Goal: Information Seeking & Learning: Learn about a topic

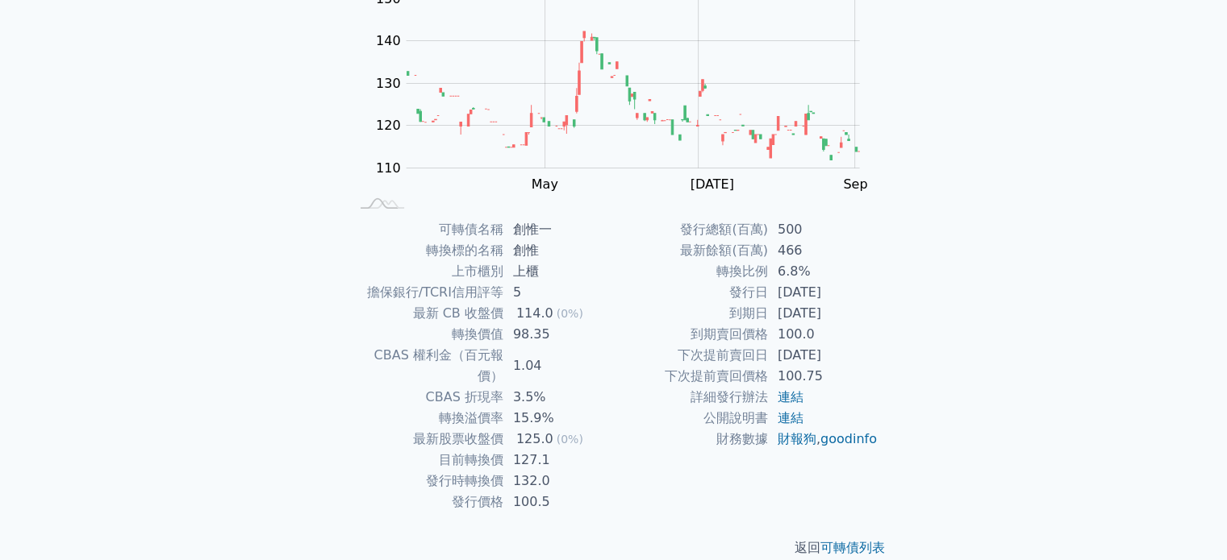
scroll to position [186, 0]
click at [800, 418] on link "連結" at bounding box center [790, 415] width 26 height 15
click at [792, 394] on link "連結" at bounding box center [790, 394] width 26 height 15
drag, startPoint x: 428, startPoint y: 293, endPoint x: 498, endPoint y: 293, distance: 70.2
click at [498, 293] on td "擔保銀行/TCRI信用評等" at bounding box center [426, 290] width 154 height 21
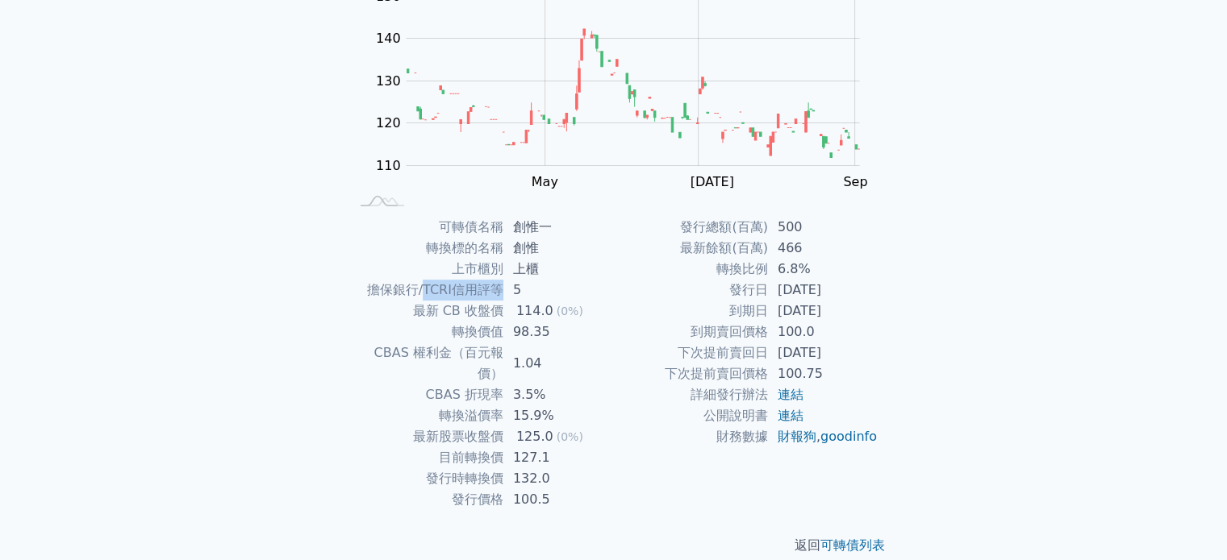
drag, startPoint x: 424, startPoint y: 288, endPoint x: 500, endPoint y: 293, distance: 76.0
click at [500, 289] on td "擔保銀行/TCRI信用評等" at bounding box center [426, 290] width 154 height 21
copy td "TCRI信用評等"
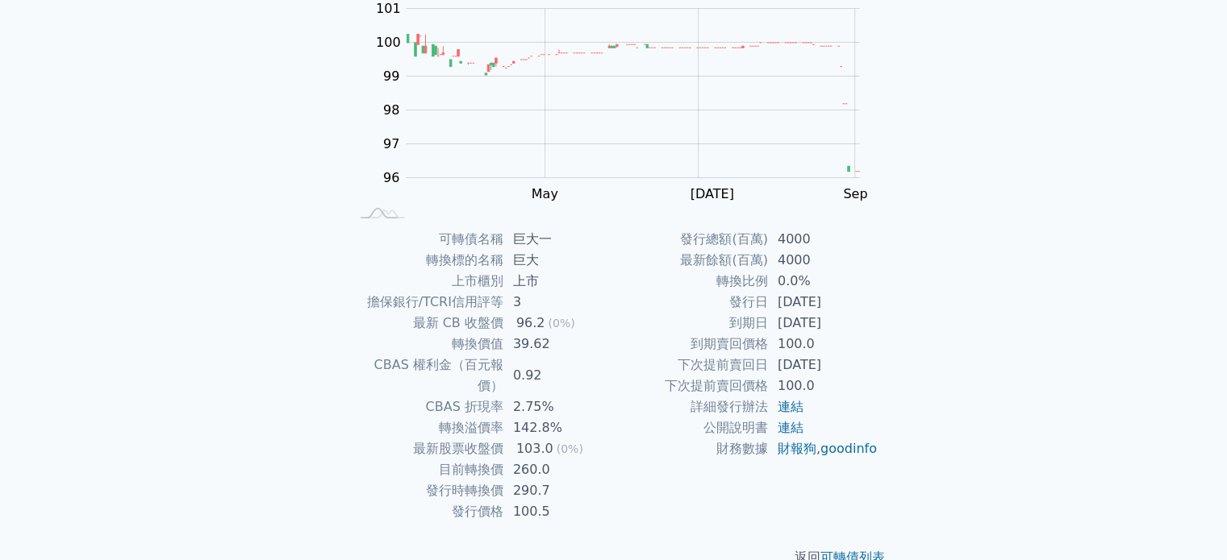
scroll to position [186, 0]
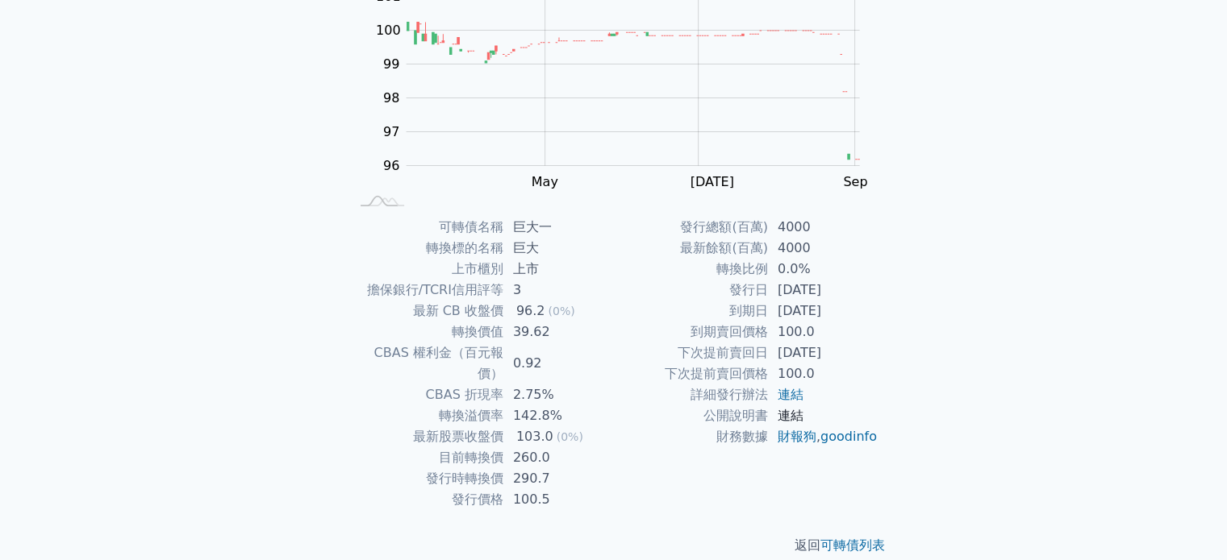
click at [793, 419] on link "連結" at bounding box center [790, 415] width 26 height 15
click at [802, 399] on link "連結" at bounding box center [790, 394] width 26 height 15
drag, startPoint x: 502, startPoint y: 283, endPoint x: 360, endPoint y: 285, distance: 142.8
click at [360, 285] on td "擔保銀行/TCRI信用評等" at bounding box center [426, 290] width 154 height 21
copy td "擔保銀行/TCRI信用評等"
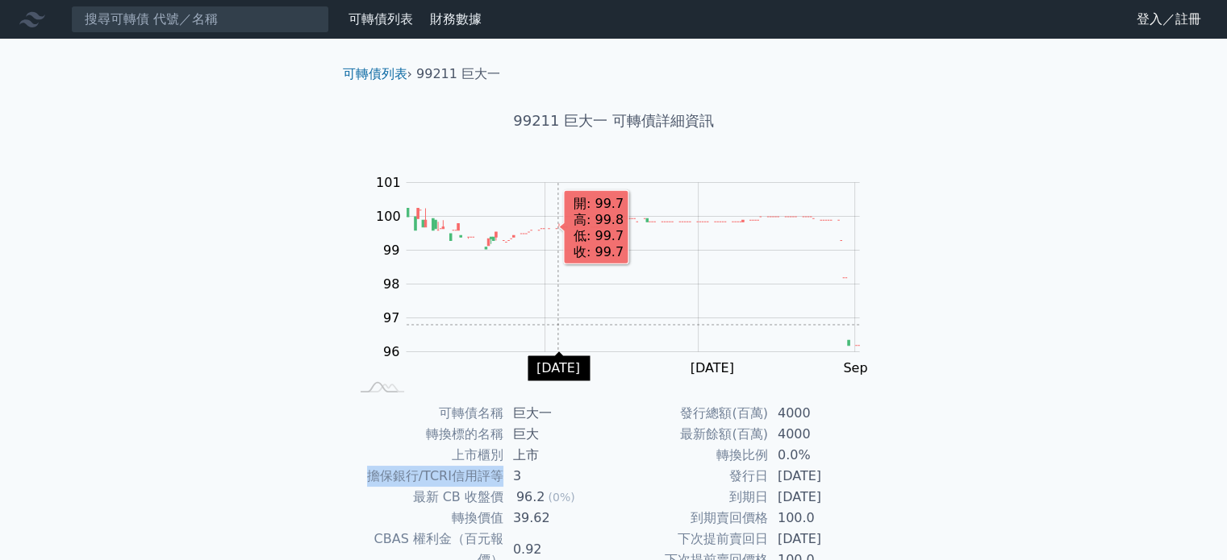
scroll to position [0, 0]
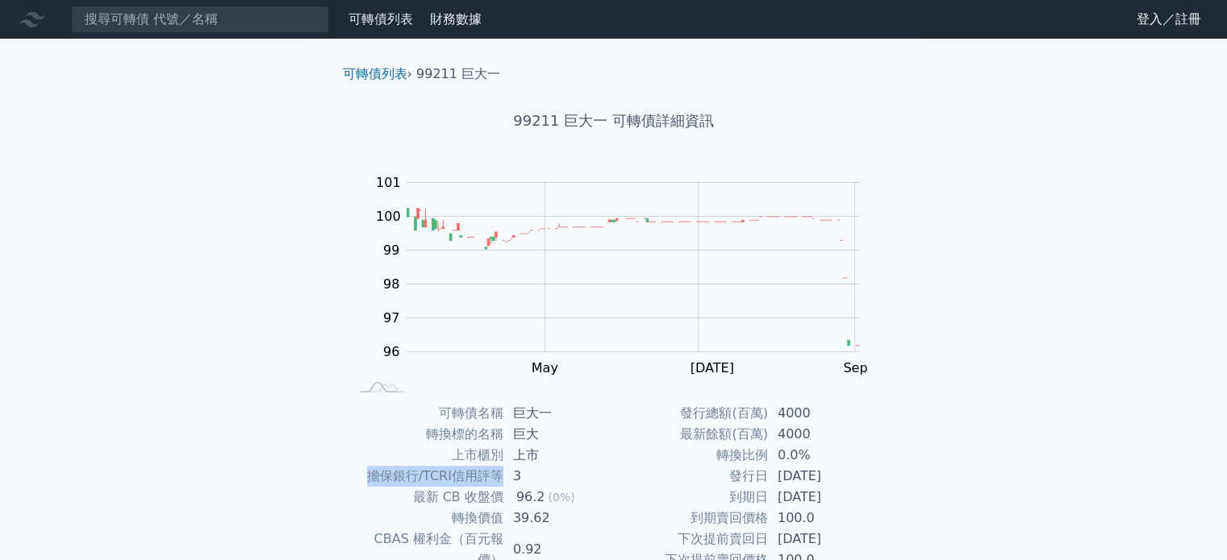
copy td "擔保銀行/TCRI信用評等"
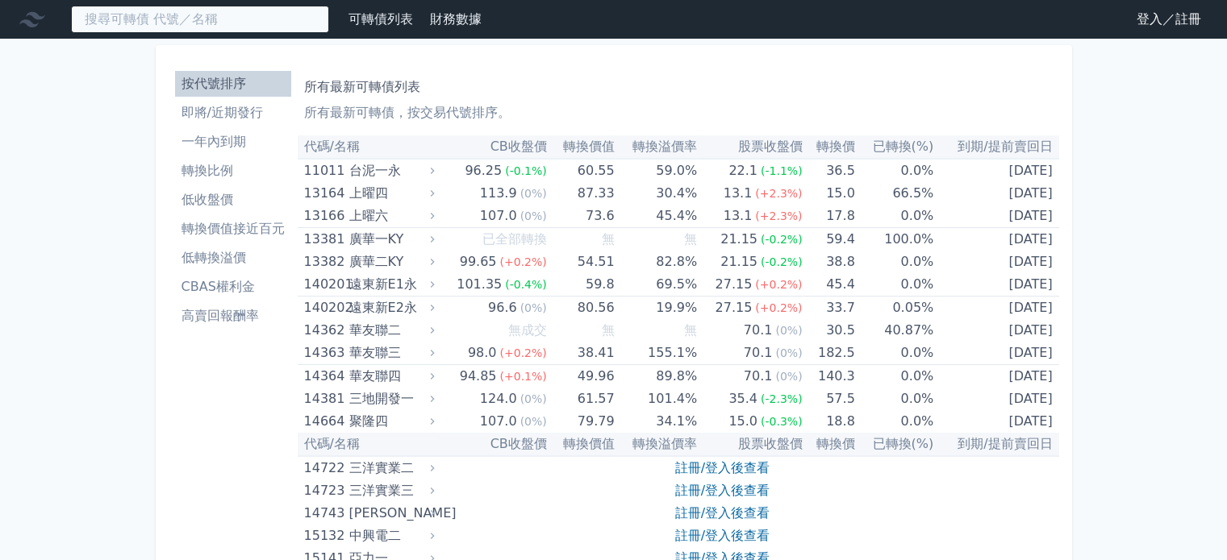
click at [248, 23] on input at bounding box center [200, 19] width 258 height 27
paste input "創惟一"
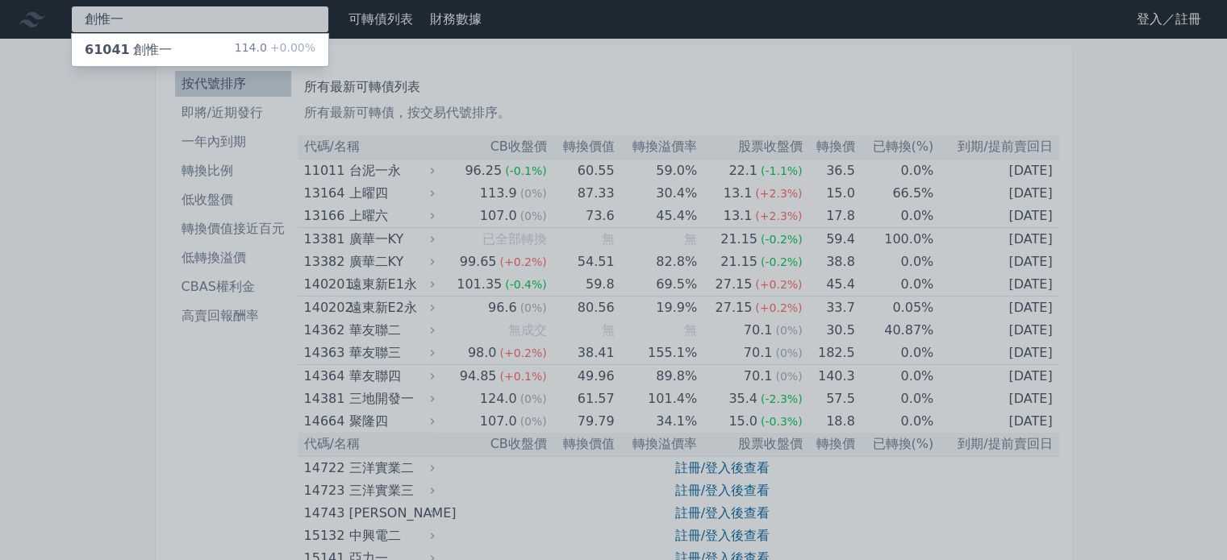
type input "創惟一"
click at [196, 41] on div "61041 創惟一 114.0 +0.00%" at bounding box center [200, 50] width 256 height 32
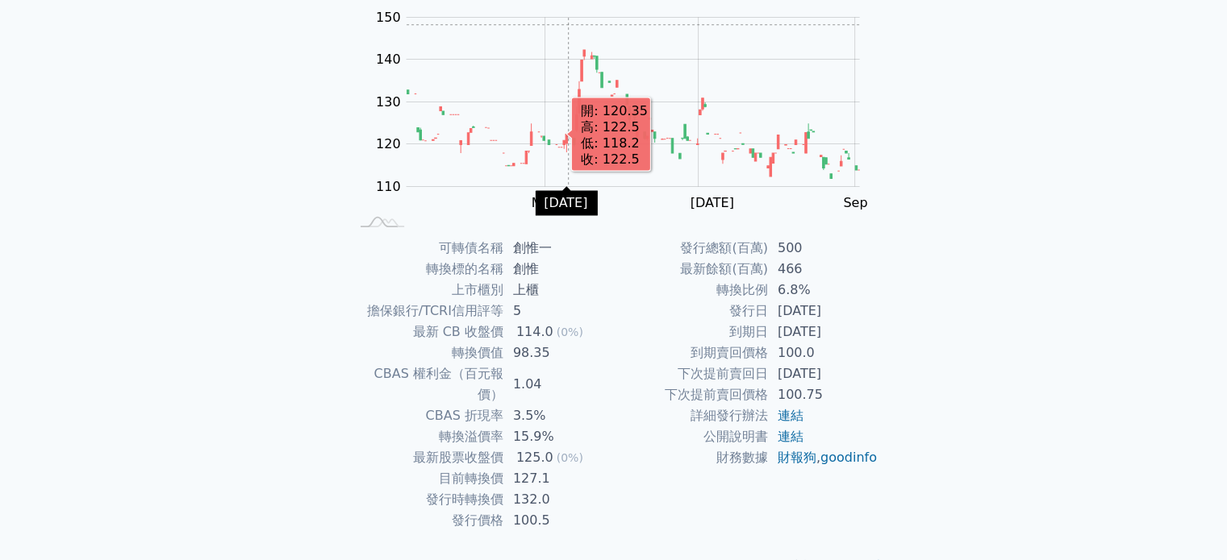
scroll to position [186, 0]
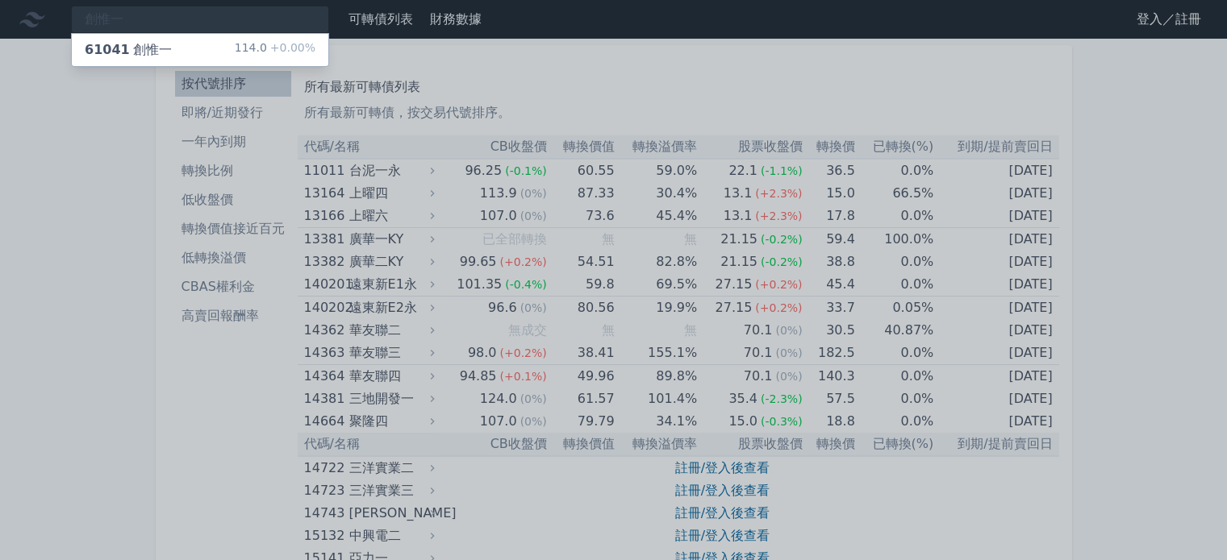
click at [608, 90] on div at bounding box center [613, 280] width 1227 height 560
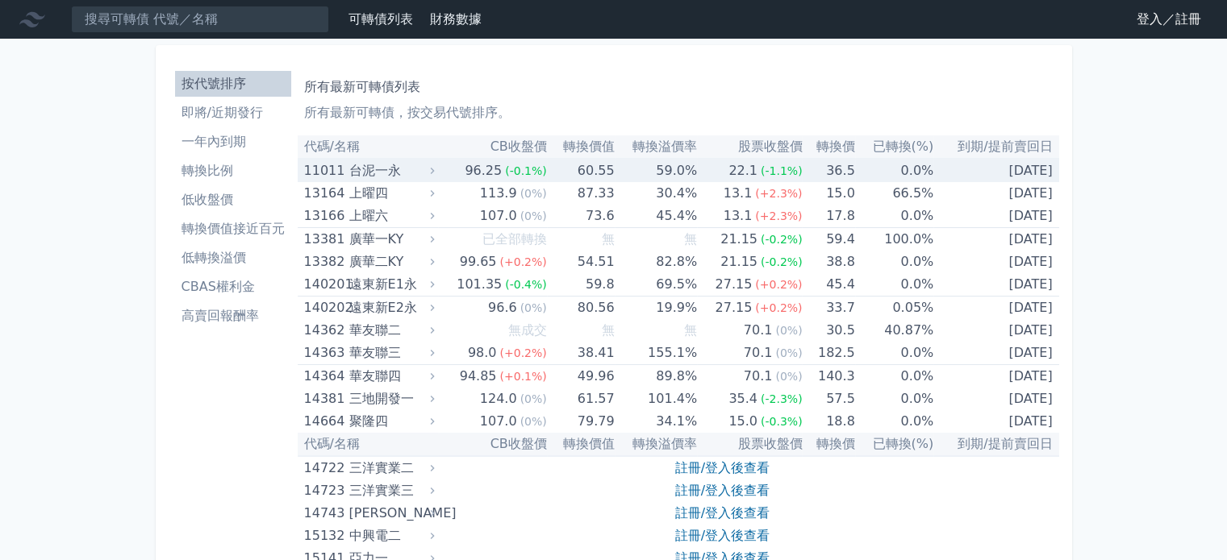
click at [340, 171] on div "11011" at bounding box center [324, 171] width 41 height 23
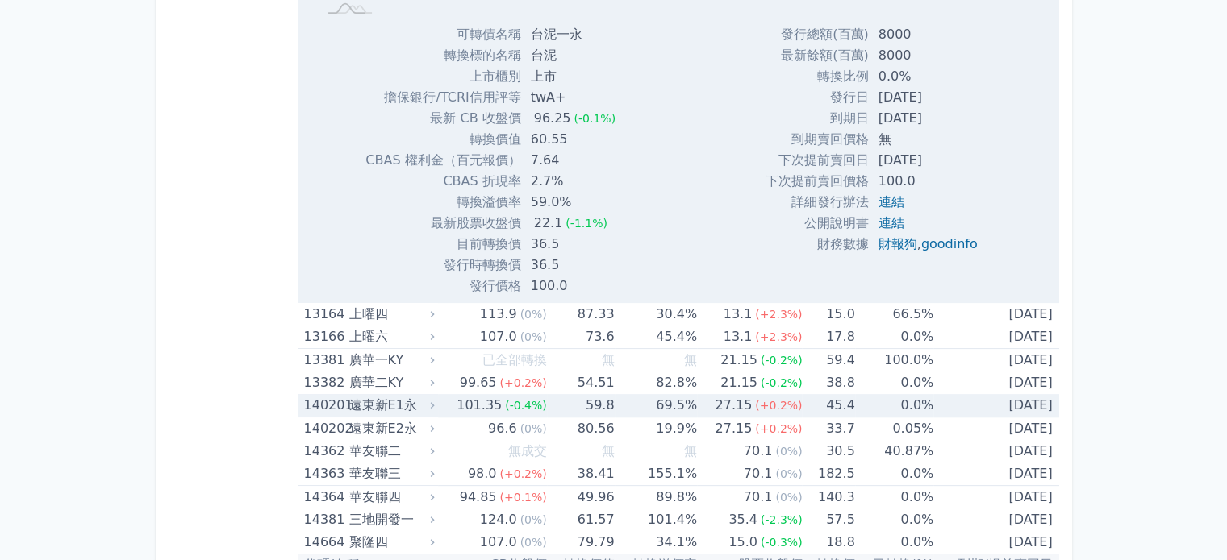
click at [386, 399] on div "遠東新E1永" at bounding box center [390, 405] width 82 height 23
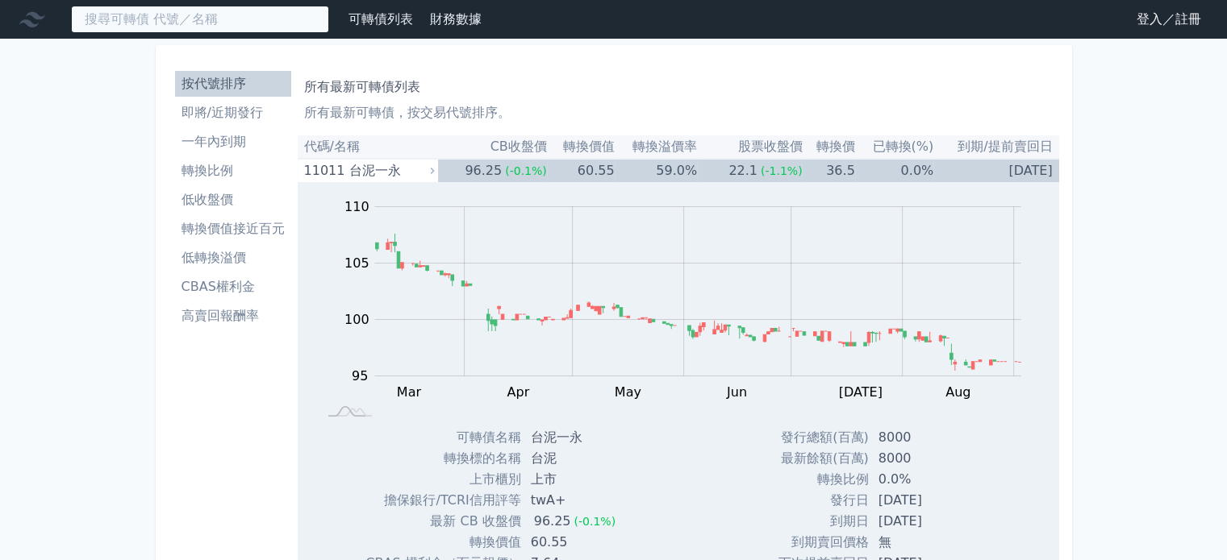
click at [227, 23] on input at bounding box center [200, 19] width 258 height 27
paste input "36173"
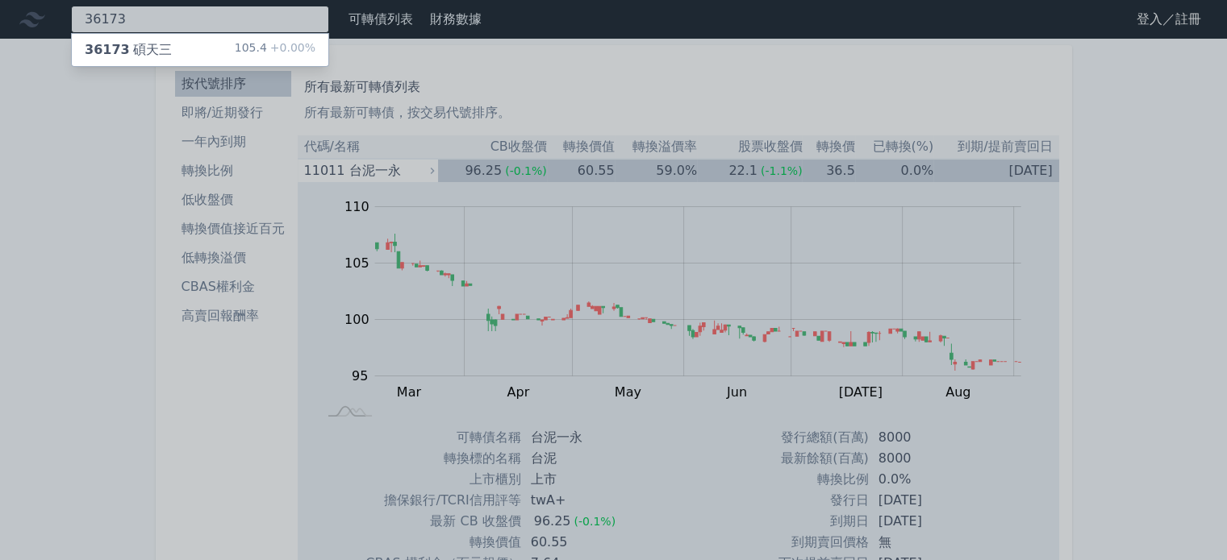
type input "36173"
click at [210, 51] on div "36173 碩天三 105.4 +0.00%" at bounding box center [200, 50] width 256 height 32
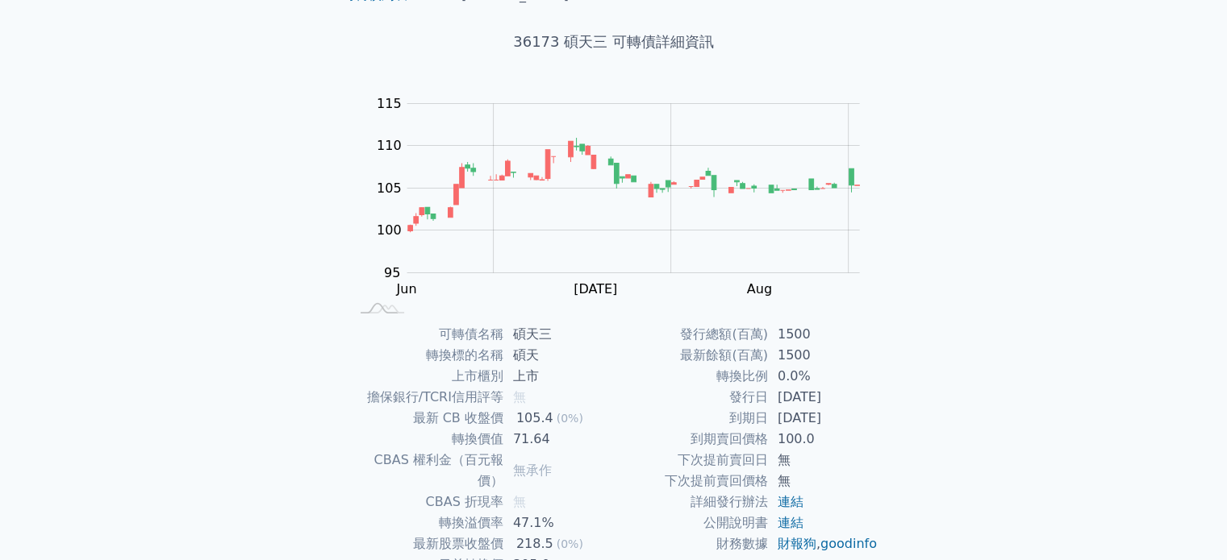
scroll to position [80, 0]
drag, startPoint x: 523, startPoint y: 396, endPoint x: 358, endPoint y: 397, distance: 165.3
click at [358, 397] on tr "擔保銀行/TCRI信用評等 無" at bounding box center [481, 396] width 264 height 21
click at [590, 350] on td "碩天" at bounding box center [558, 354] width 110 height 21
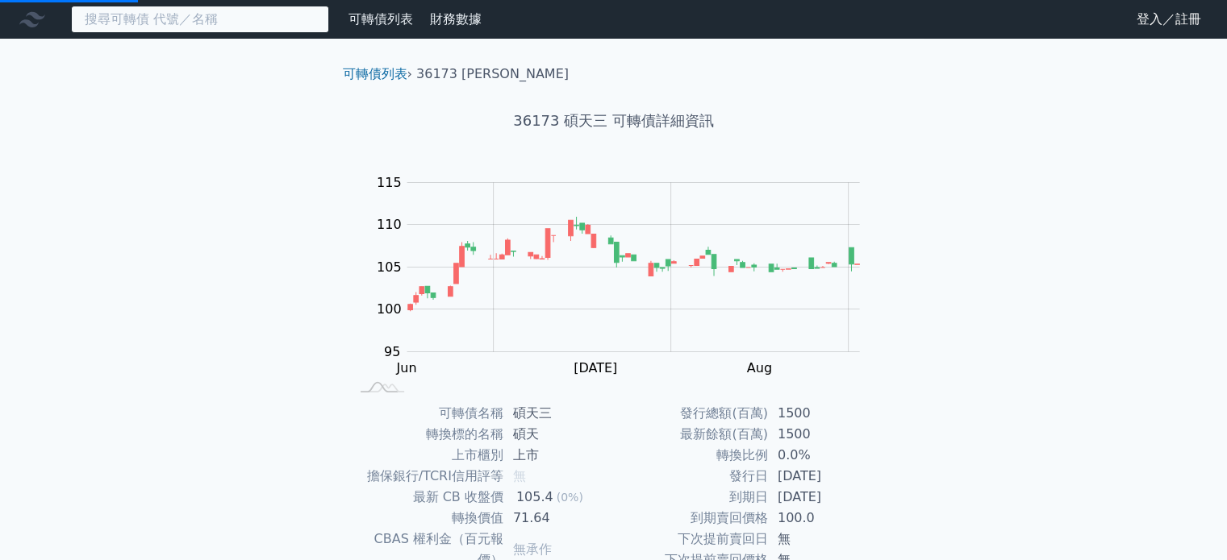
click at [177, 15] on input at bounding box center [200, 19] width 258 height 27
paste input "23511"
type input "23511"
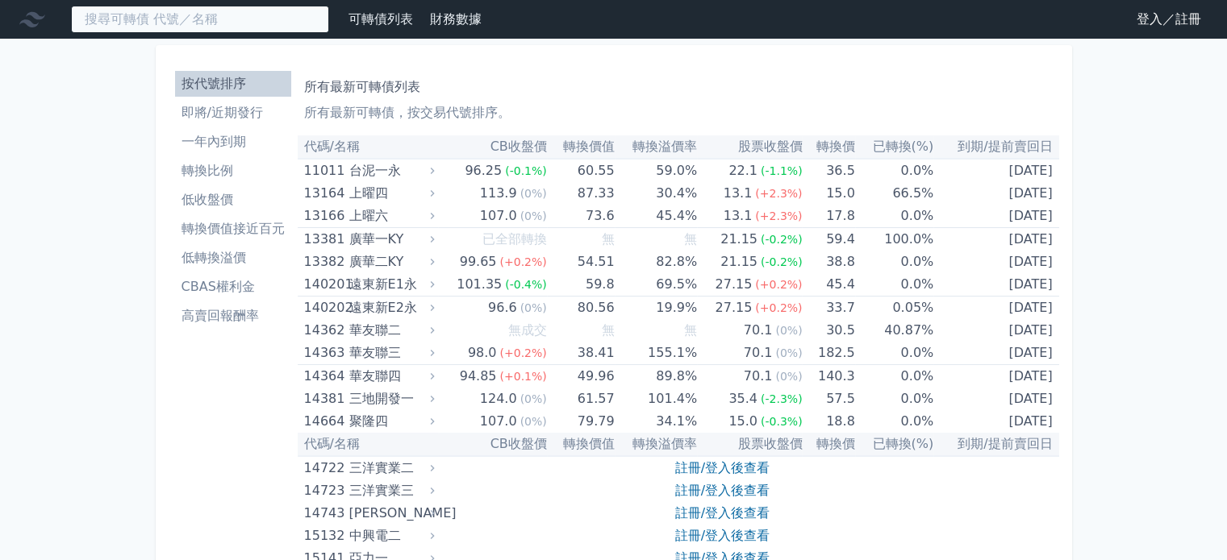
click at [240, 25] on input at bounding box center [200, 19] width 258 height 27
paste input "23511"
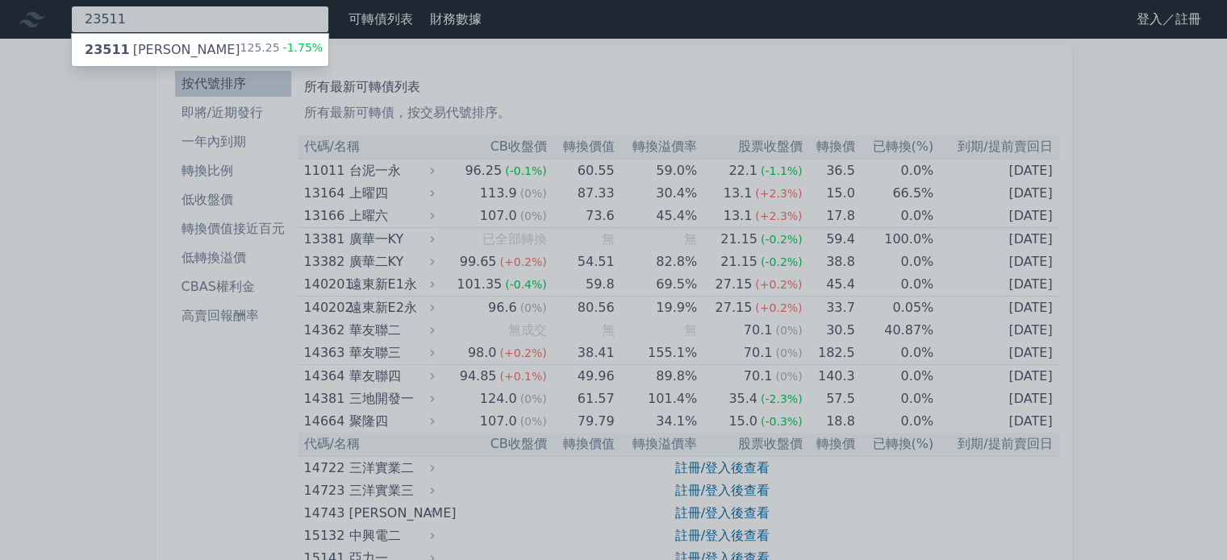
type input "23511"
click at [218, 53] on div "23511 順德一 125.25 -1.75%" at bounding box center [200, 50] width 256 height 32
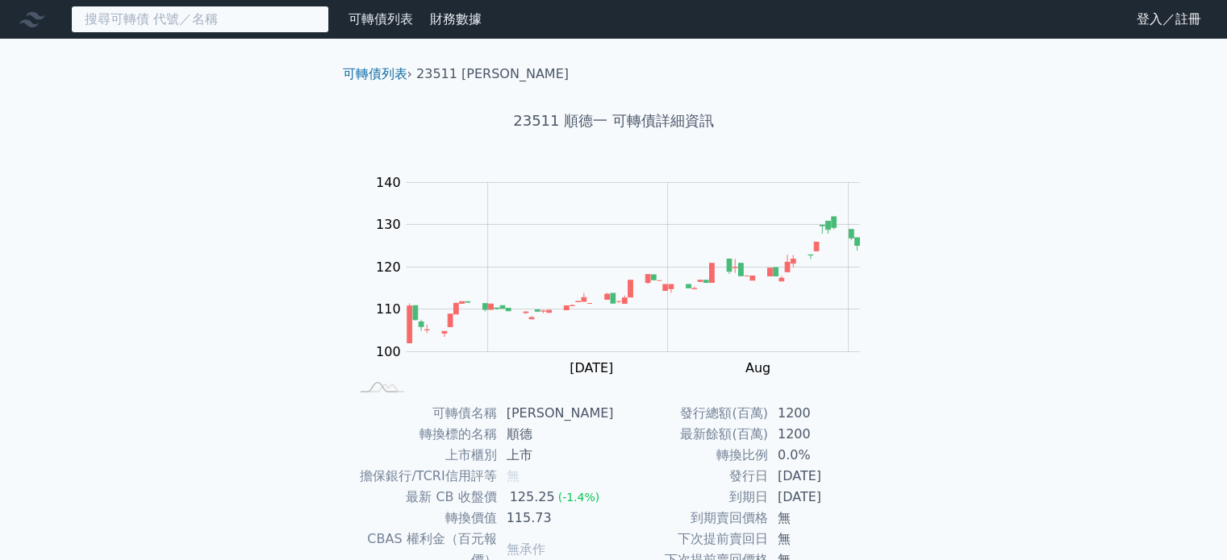
click at [217, 19] on input at bounding box center [200, 19] width 258 height 27
paste input "65096"
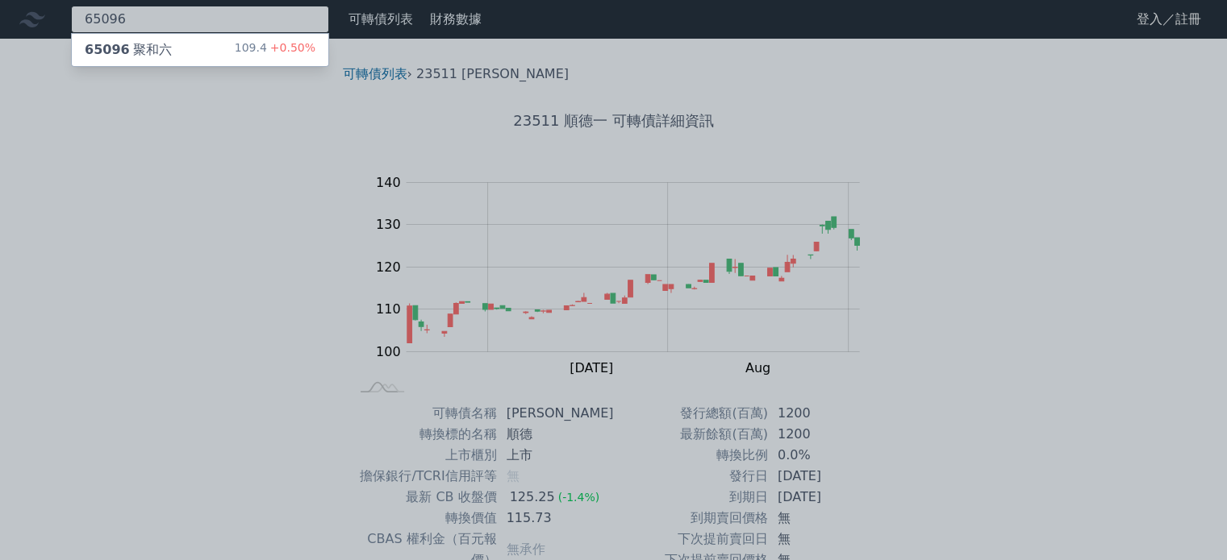
type input "65096"
click at [185, 56] on div "65096 聚和六 109.4 +0.50%" at bounding box center [200, 50] width 256 height 32
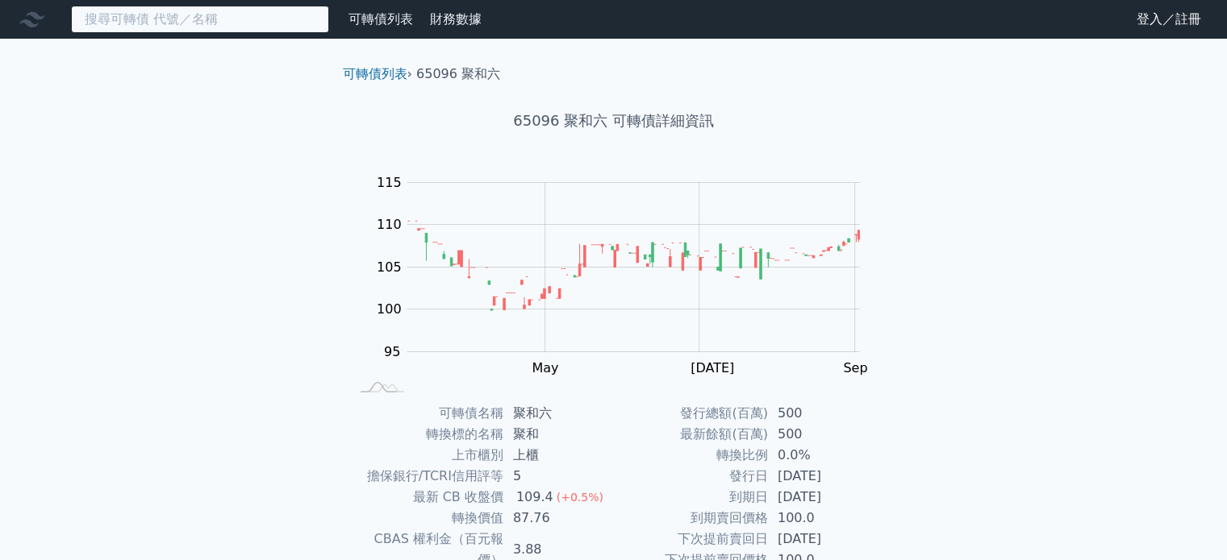
click at [179, 23] on input at bounding box center [200, 19] width 258 height 27
paste input "20632"
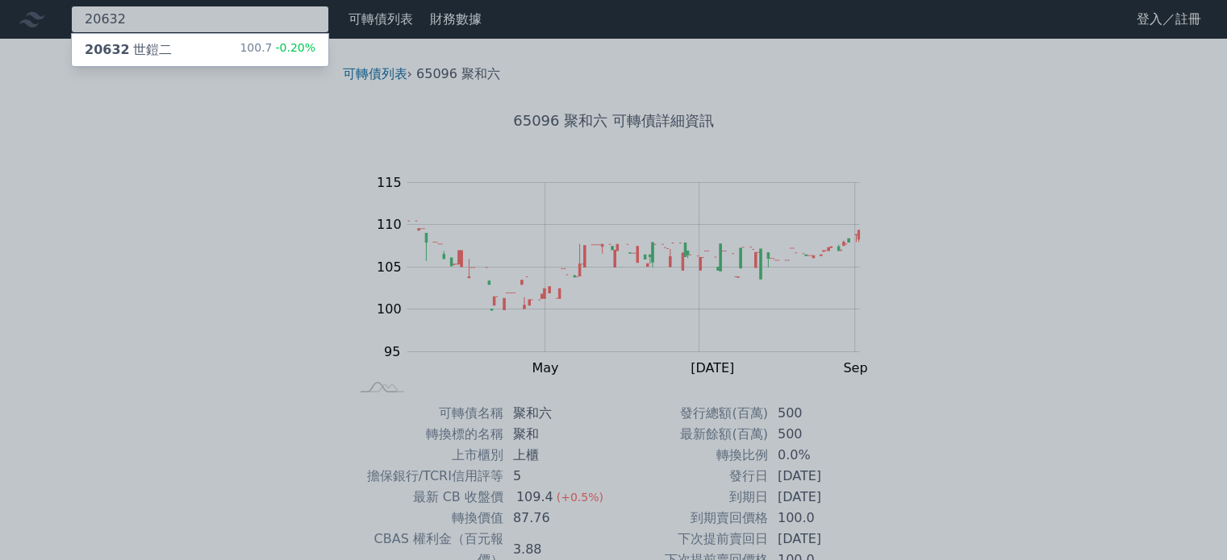
type input "20632"
click at [189, 47] on div "20632 世鎧二 100.7 -0.20%" at bounding box center [200, 50] width 256 height 32
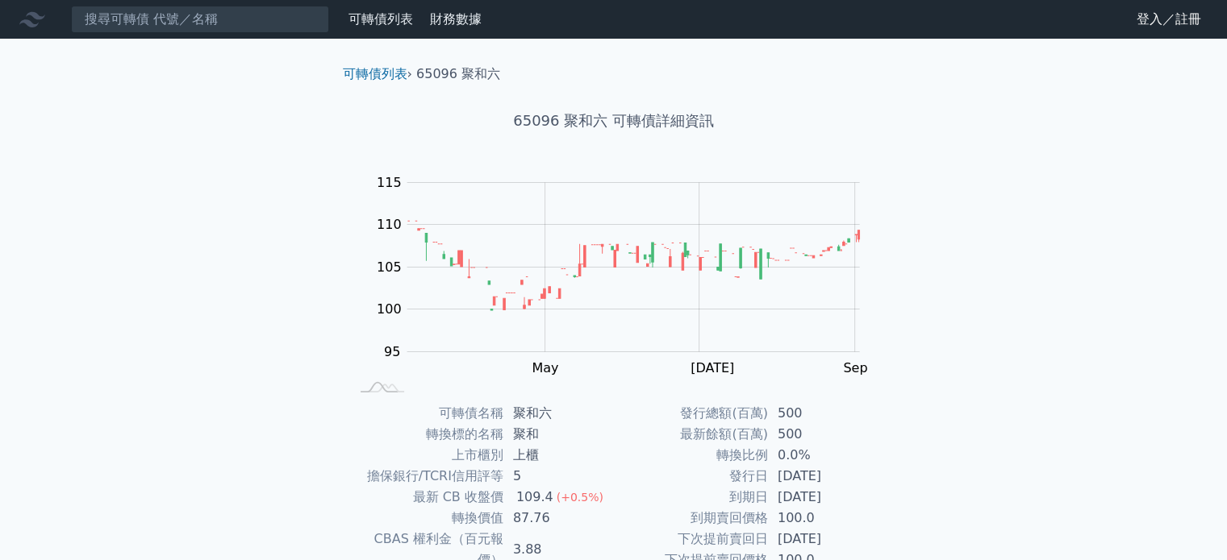
click at [39, 10] on icon at bounding box center [32, 19] width 26 height 26
drag, startPoint x: 35, startPoint y: 19, endPoint x: 56, endPoint y: 19, distance: 20.2
click at [35, 19] on icon at bounding box center [32, 19] width 26 height 26
click at [403, 23] on link "可轉債列表" at bounding box center [380, 18] width 65 height 15
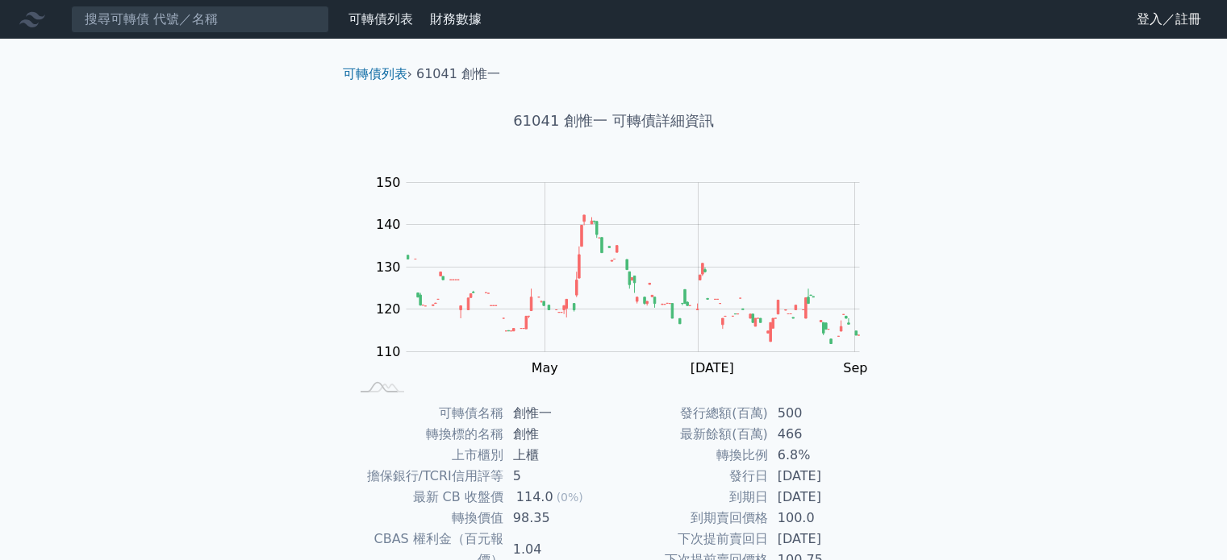
scroll to position [186, 0]
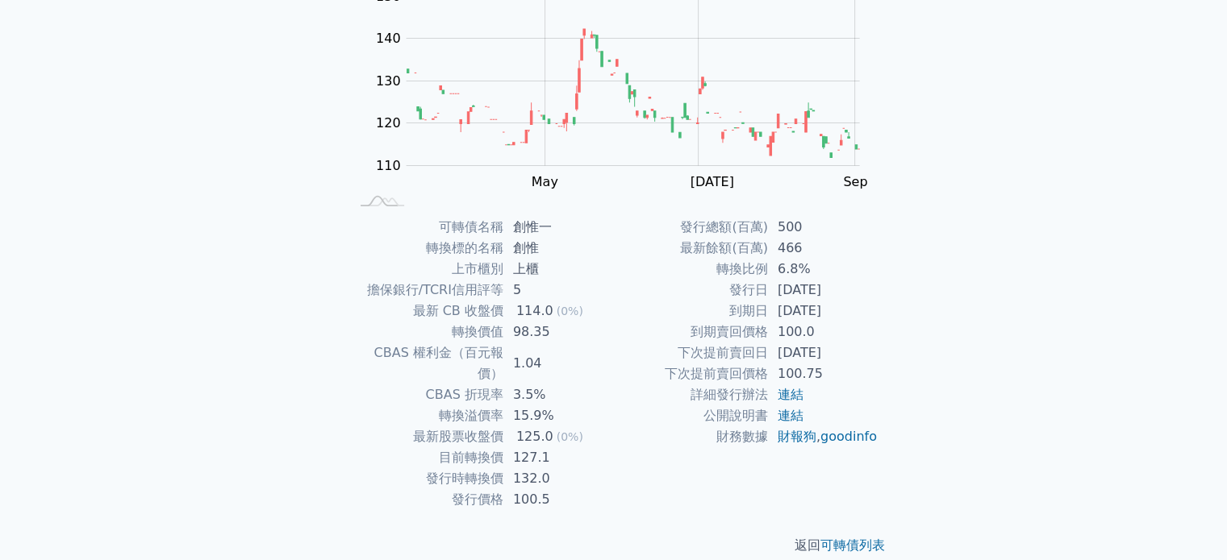
click at [415, 289] on td "擔保銀行/TCRI信用評等" at bounding box center [426, 290] width 154 height 21
drag, startPoint x: 369, startPoint y: 287, endPoint x: 497, endPoint y: 294, distance: 128.4
click at [497, 294] on td "擔保銀行/TCRI信用評等" at bounding box center [426, 290] width 154 height 21
copy td "擔保銀行/TCRI信用評等"
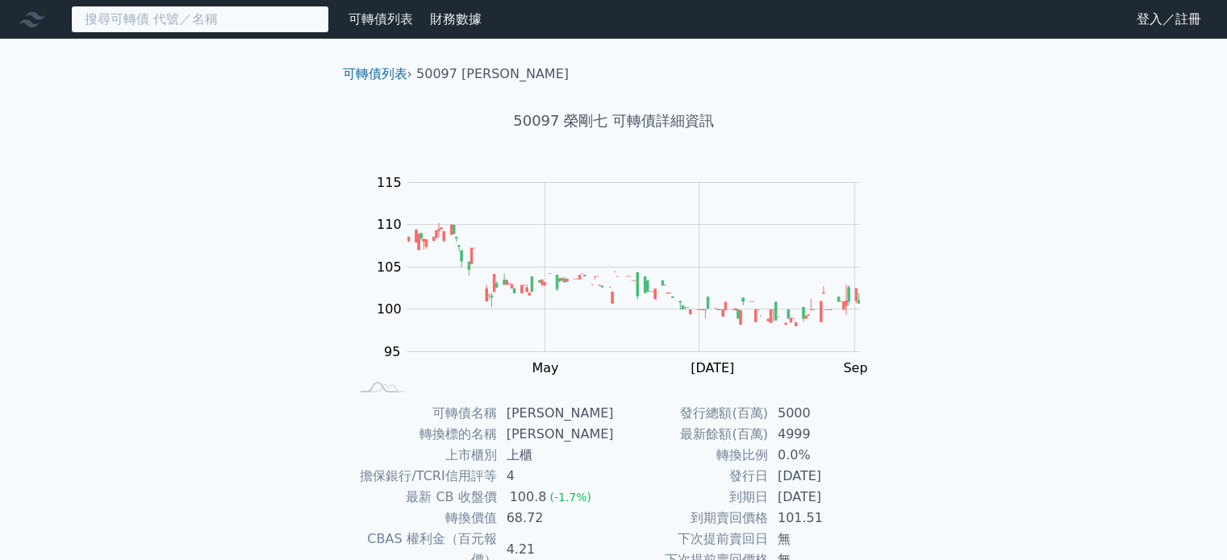
click at [290, 15] on input at bounding box center [200, 19] width 258 height 27
paste input "25483"
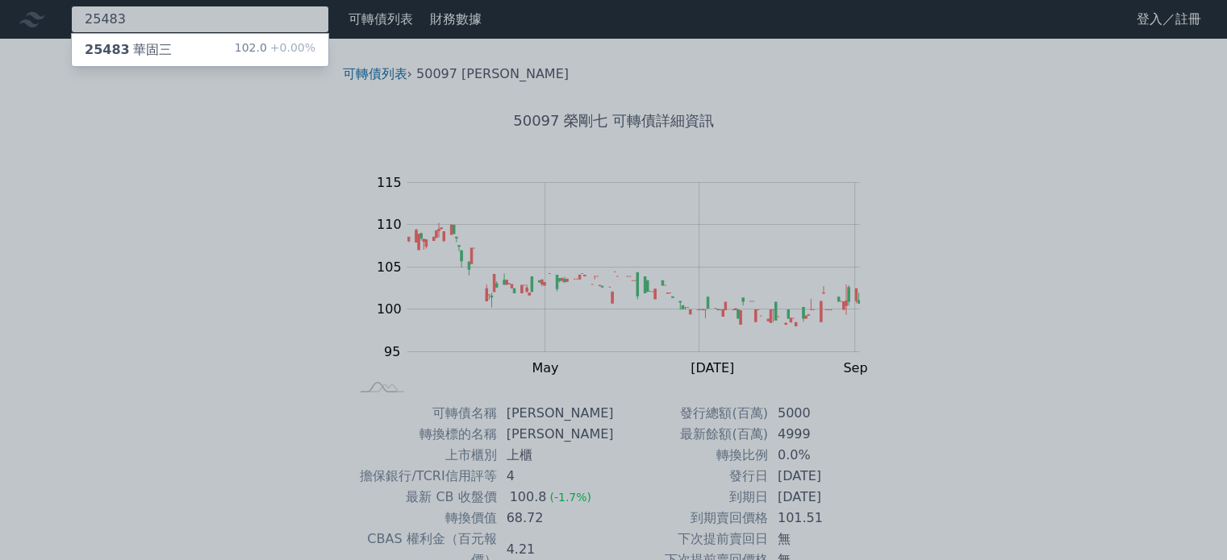
type input "25483"
click at [235, 39] on div "25483 華固三 102.0 +0.00%" at bounding box center [200, 50] width 256 height 32
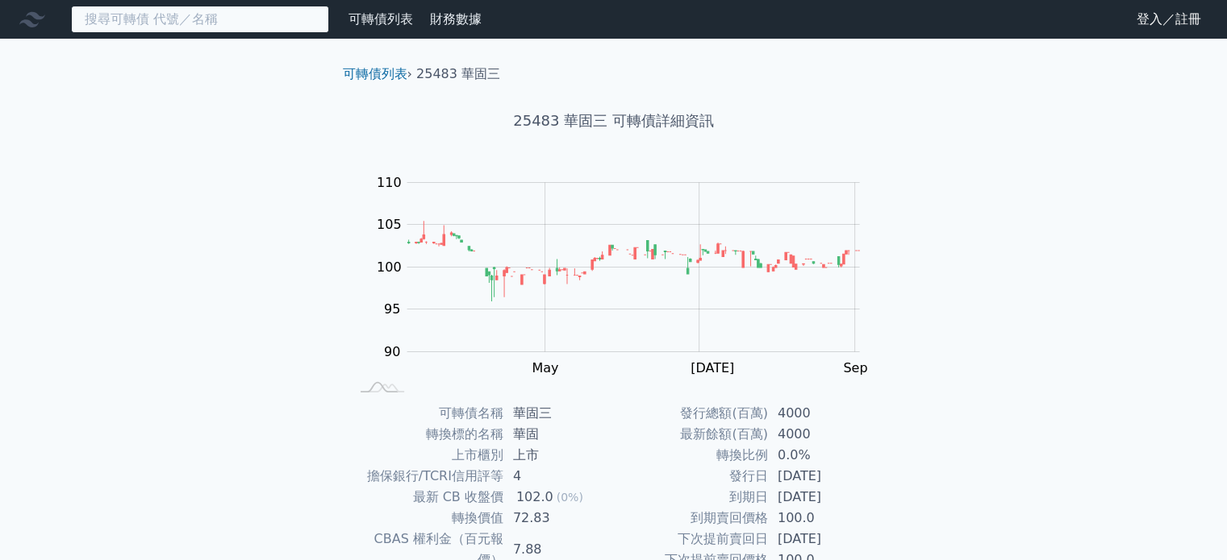
click at [185, 25] on input at bounding box center [200, 19] width 258 height 27
paste input "44163"
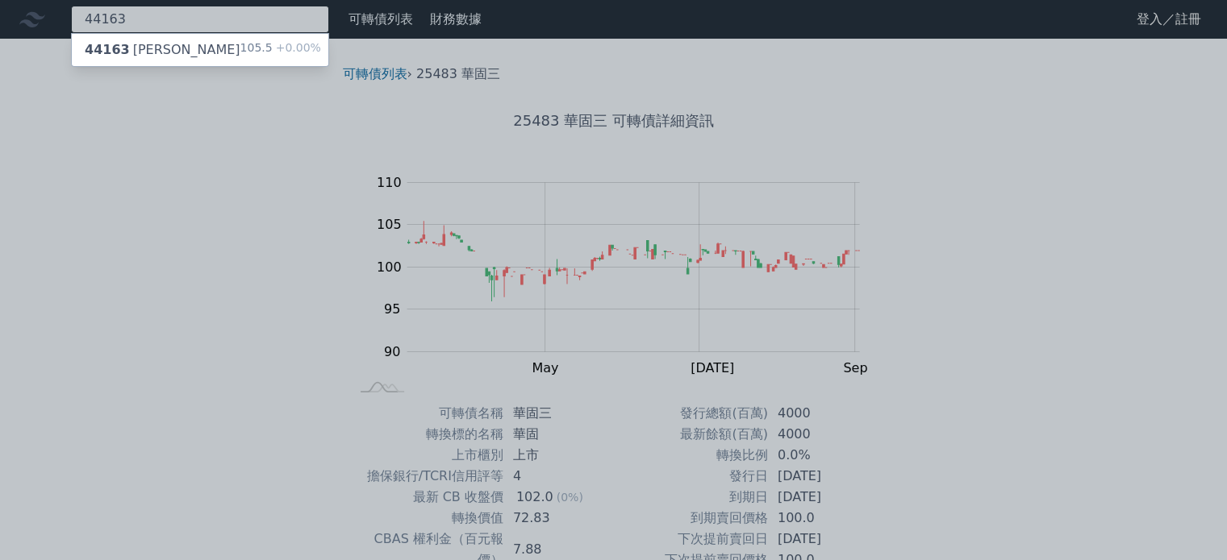
type input "44163"
click at [213, 55] on div "44163 三圓三 105.5 +0.00%" at bounding box center [200, 50] width 256 height 32
